Goal: Connect with others: Connect with other users

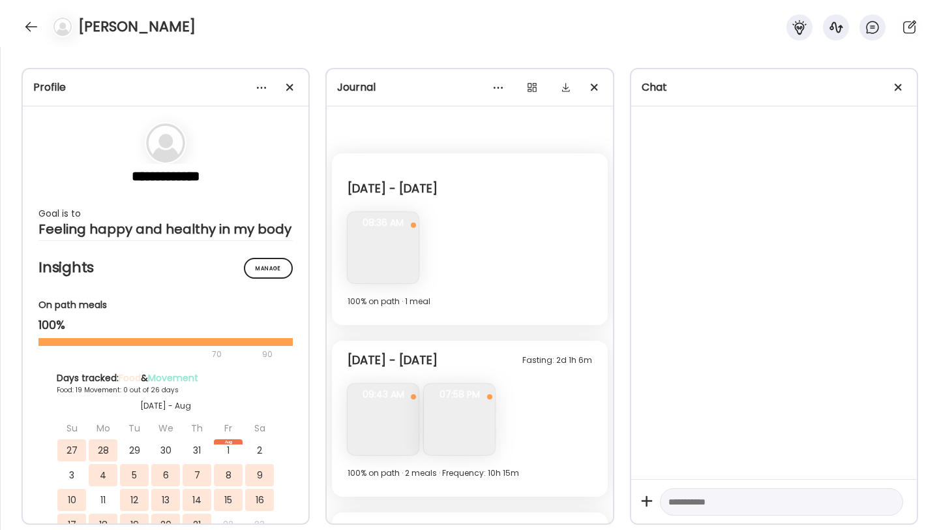
scroll to position [4305, 0]
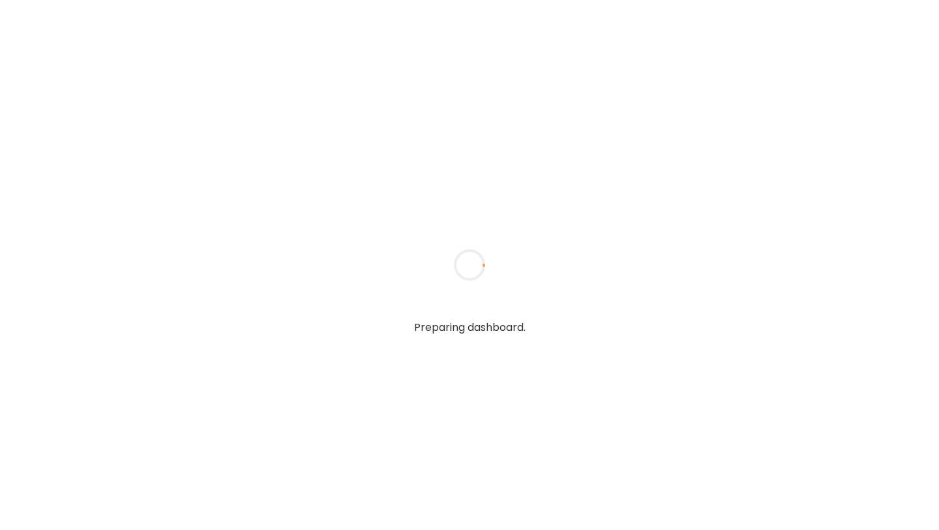
type input "**********"
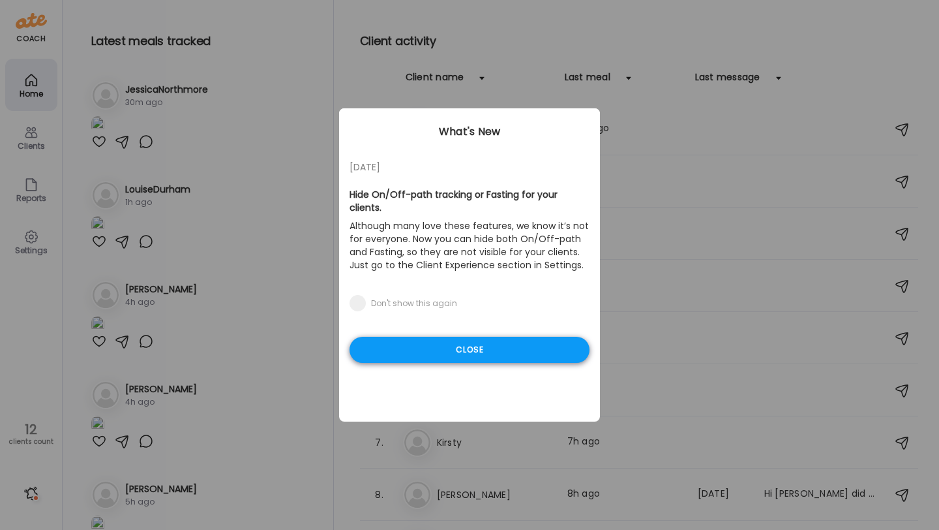
click at [423, 337] on div "Close" at bounding box center [470, 350] width 240 height 26
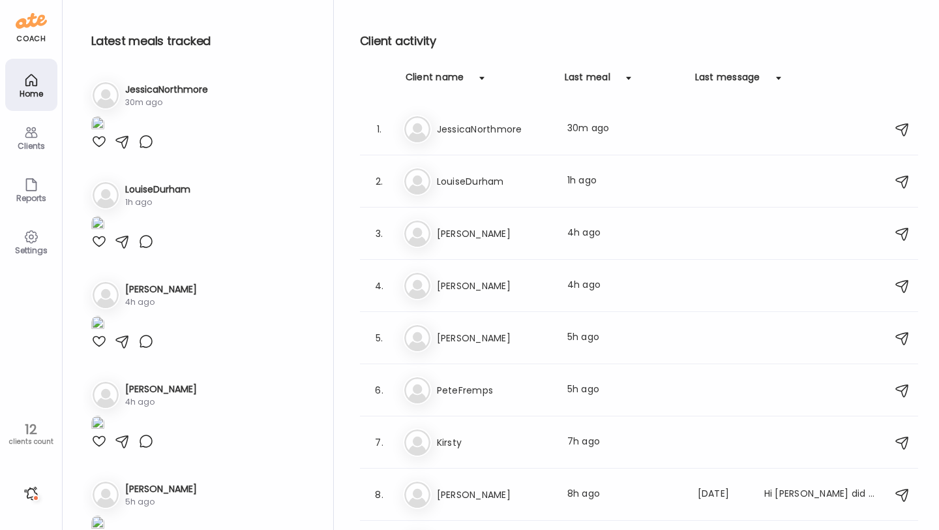
click at [104, 134] on img at bounding box center [97, 125] width 13 height 18
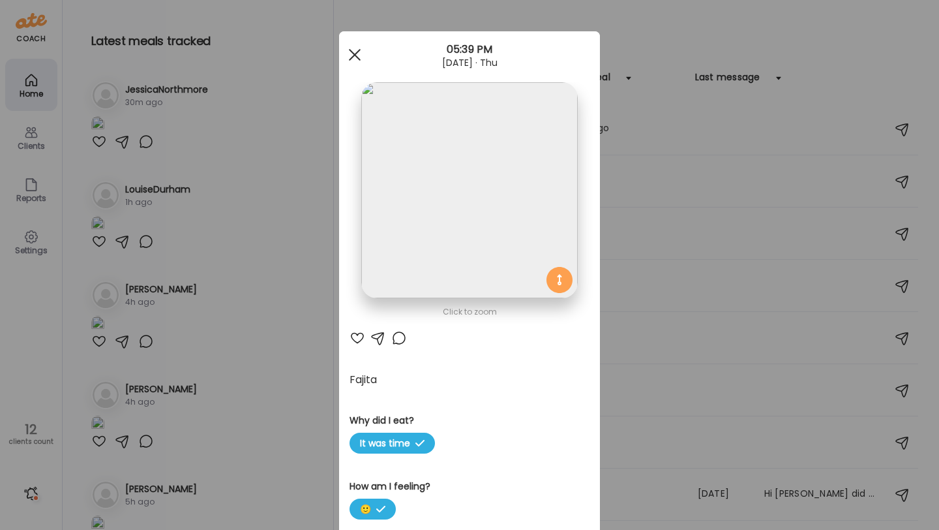
click at [356, 57] on div at bounding box center [355, 55] width 26 height 26
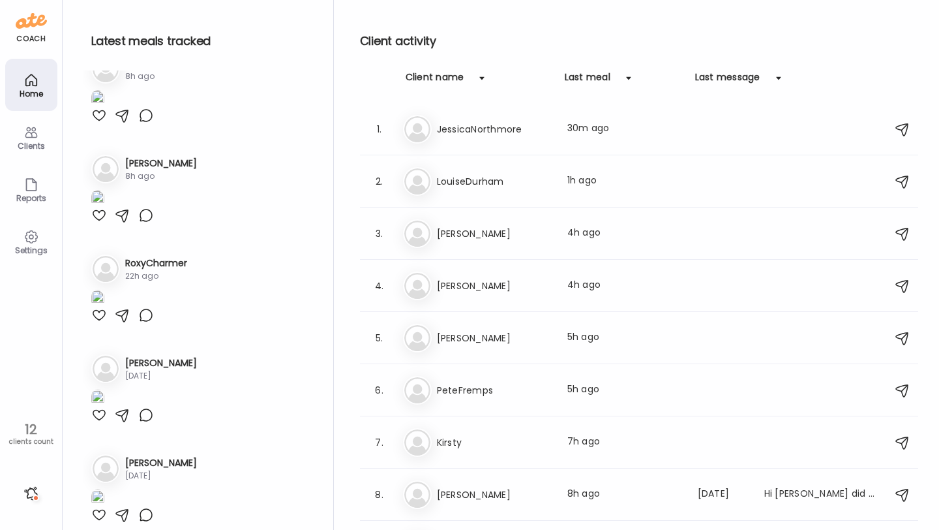
scroll to position [915, 0]
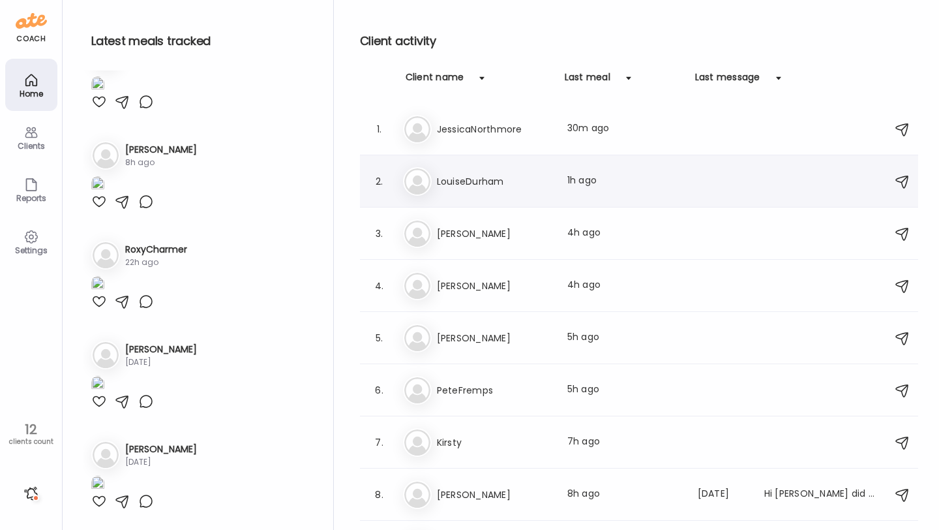
click at [468, 184] on h3 "LouiseDurham" at bounding box center [494, 181] width 115 height 16
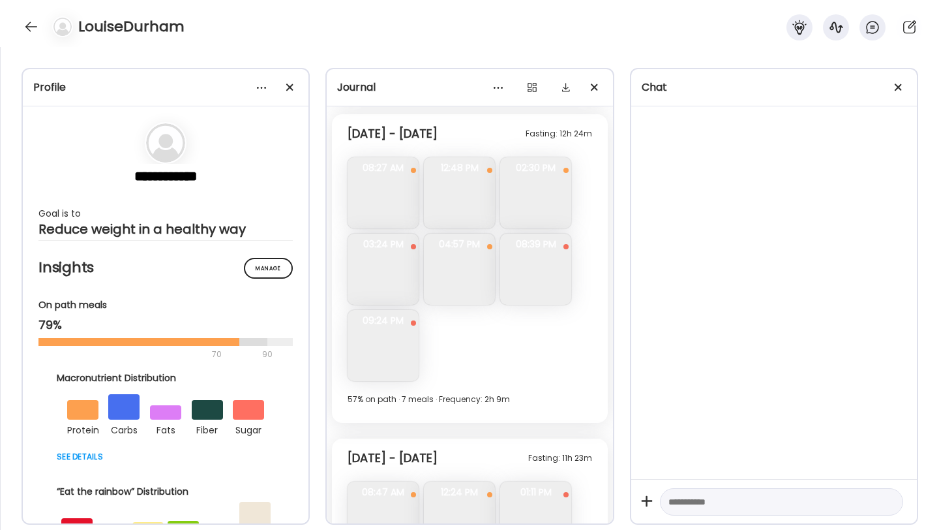
scroll to position [6975, 0]
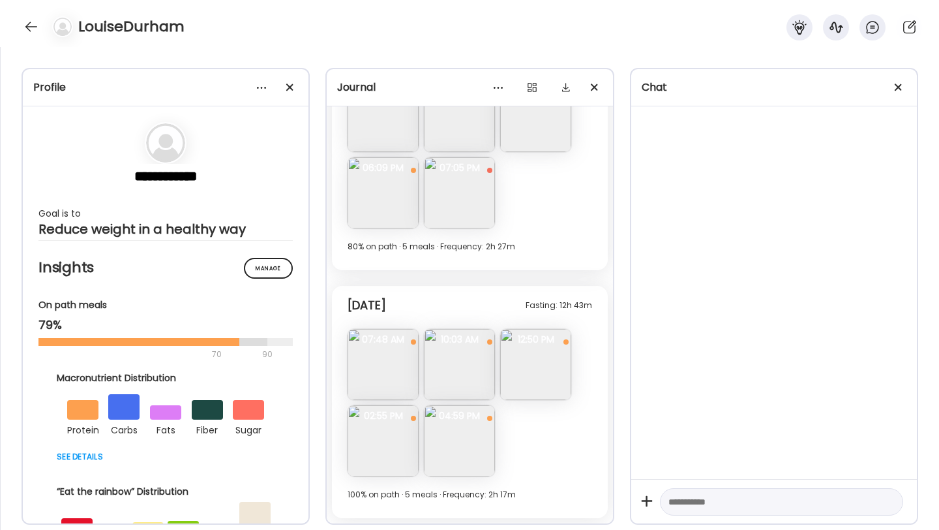
click at [386, 414] on span "02:55 PM" at bounding box center [383, 416] width 71 height 12
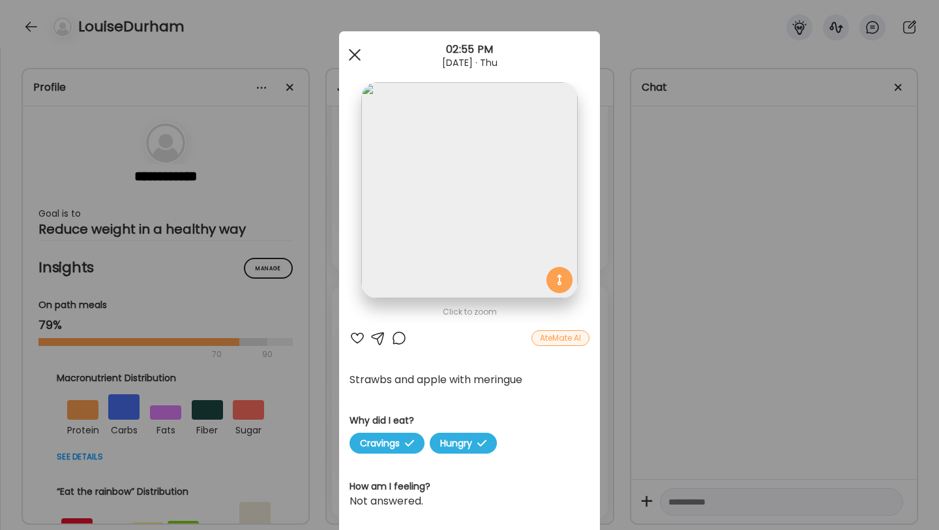
click at [355, 59] on div at bounding box center [355, 55] width 26 height 26
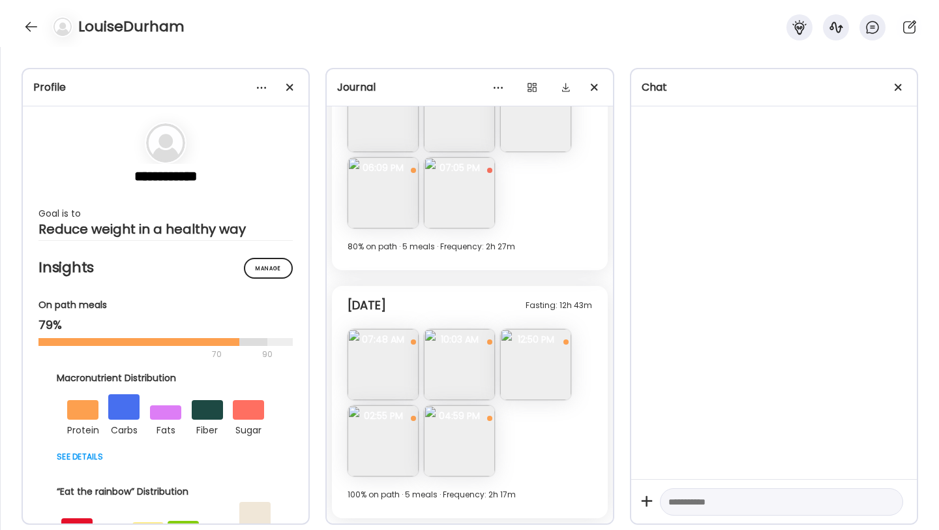
click at [519, 369] on img at bounding box center [535, 364] width 71 height 71
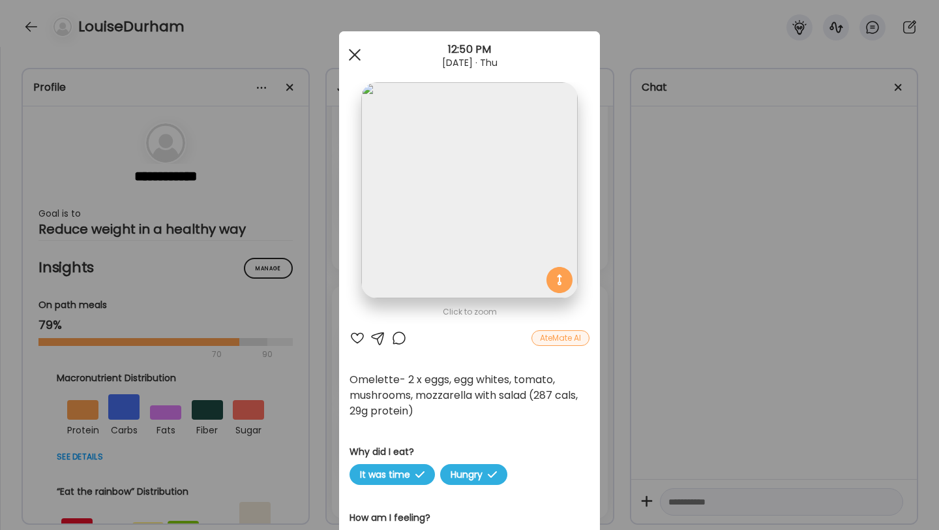
click at [358, 57] on span at bounding box center [355, 55] width 12 height 12
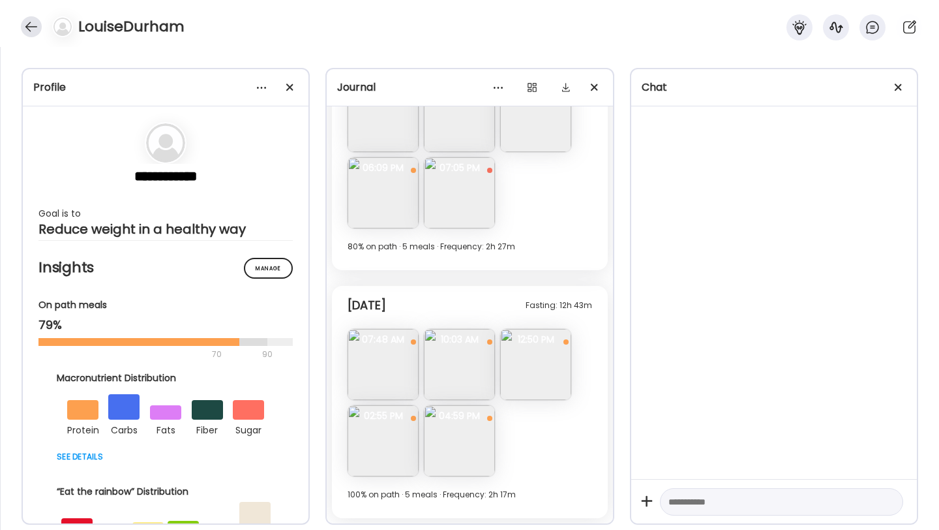
click at [28, 23] on div at bounding box center [31, 26] width 21 height 21
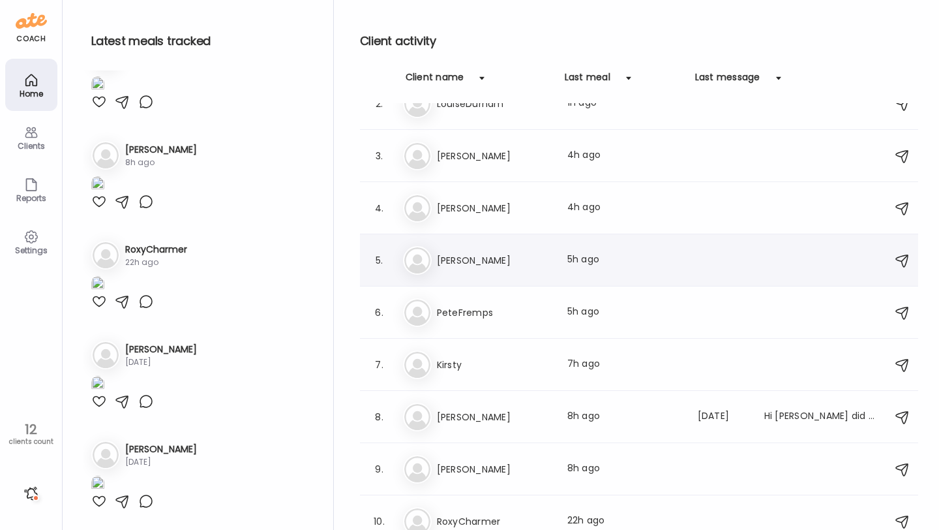
scroll to position [82, 0]
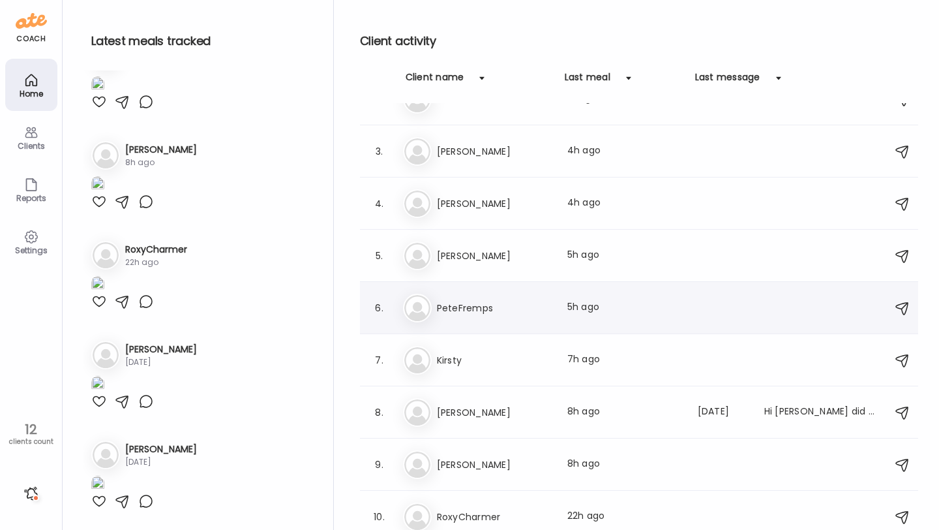
click at [466, 316] on div "Pe PeteFremps Last meal: 5h ago" at bounding box center [641, 308] width 476 height 29
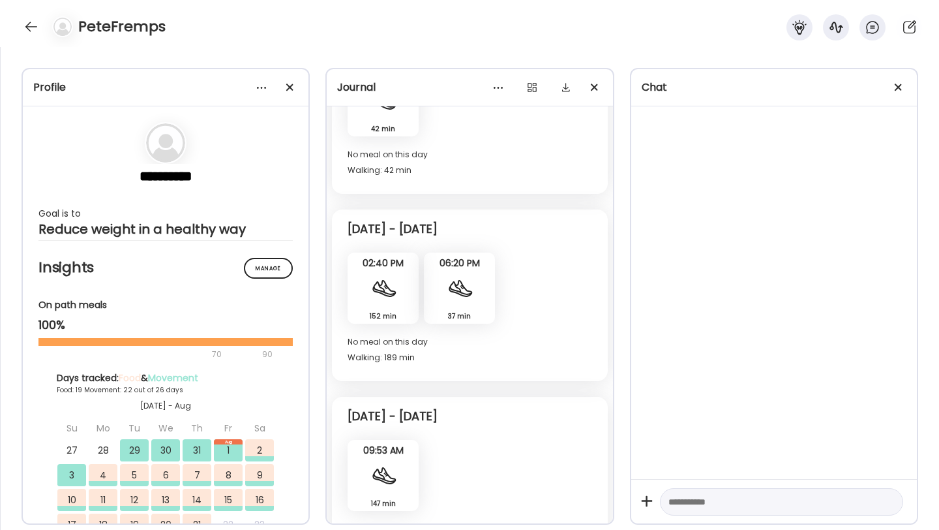
scroll to position [7635, 0]
